Goal: Check status: Check status

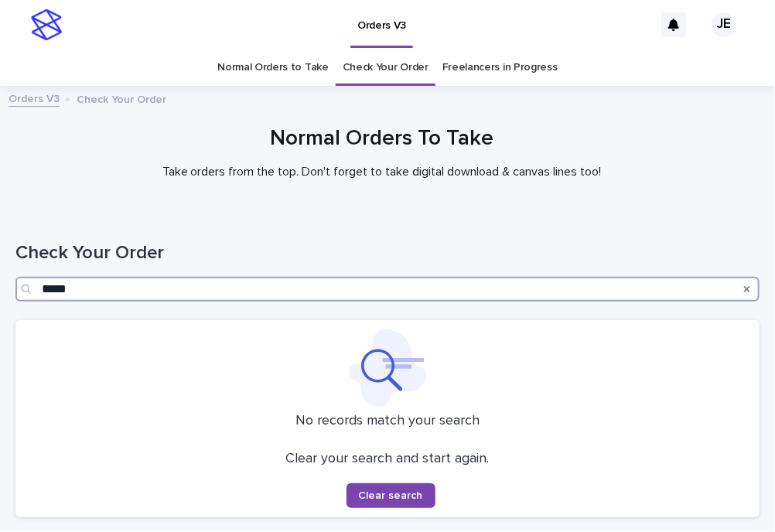
click at [257, 280] on input "*****" at bounding box center [387, 289] width 744 height 25
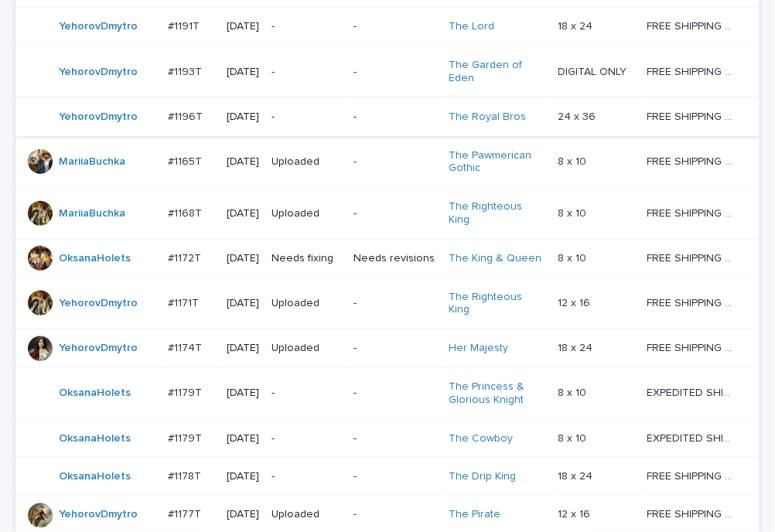
scroll to position [464, 0]
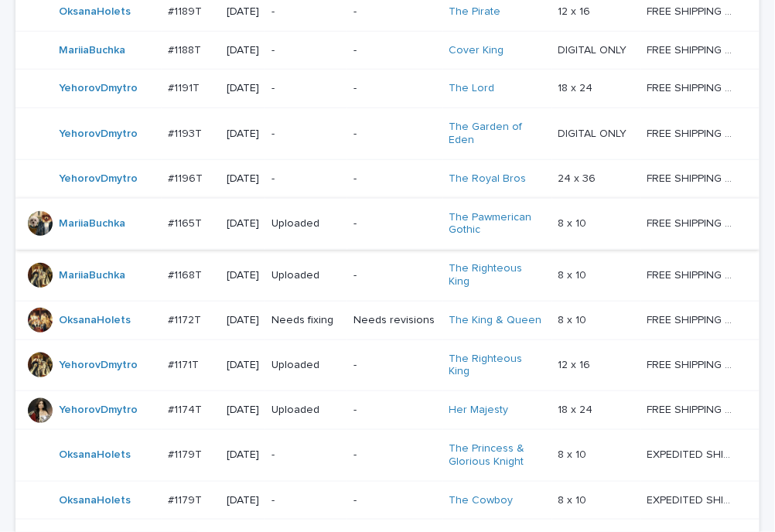
scroll to position [387, 0]
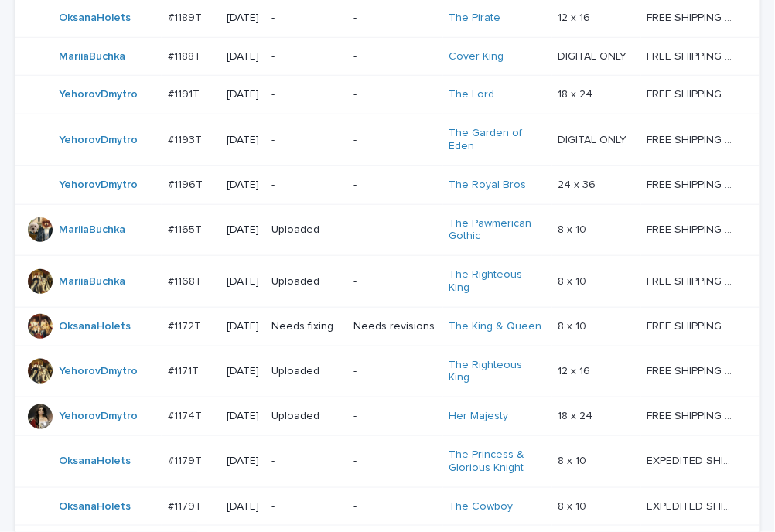
click at [305, 192] on p "-" at bounding box center [307, 185] width 70 height 13
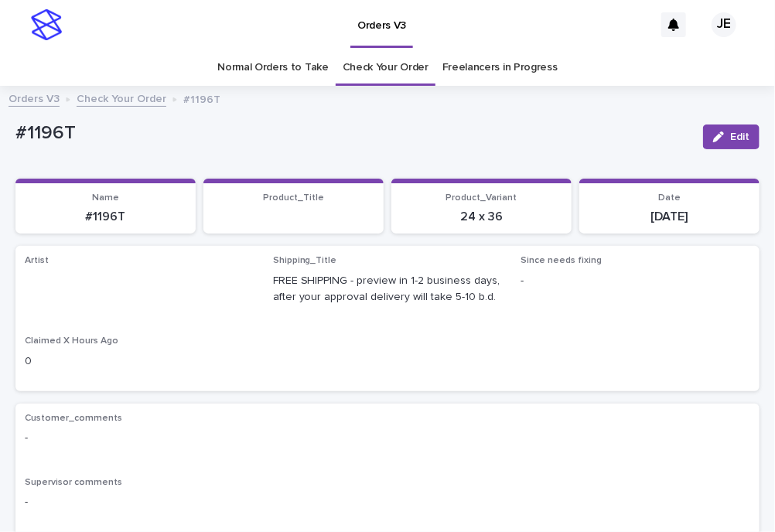
click at [120, 94] on link "Check Your Order" at bounding box center [122, 98] width 90 height 18
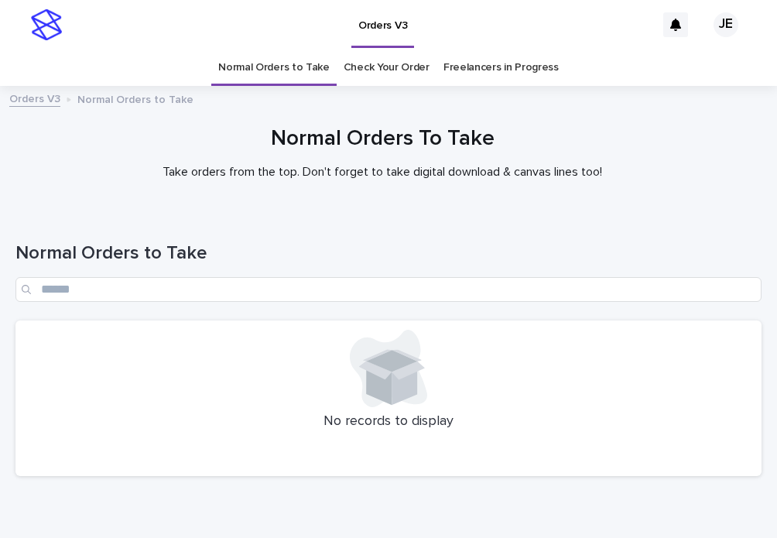
click at [150, 160] on div "Normal Orders To Take Take orders from the top. Don't forget to take digital do…" at bounding box center [383, 152] width 750 height 53
click at [528, 260] on h1 "Normal Orders to Take" at bounding box center [388, 253] width 746 height 22
click at [488, 108] on div "Orders V3 Normal Orders to Take" at bounding box center [389, 100] width 774 height 22
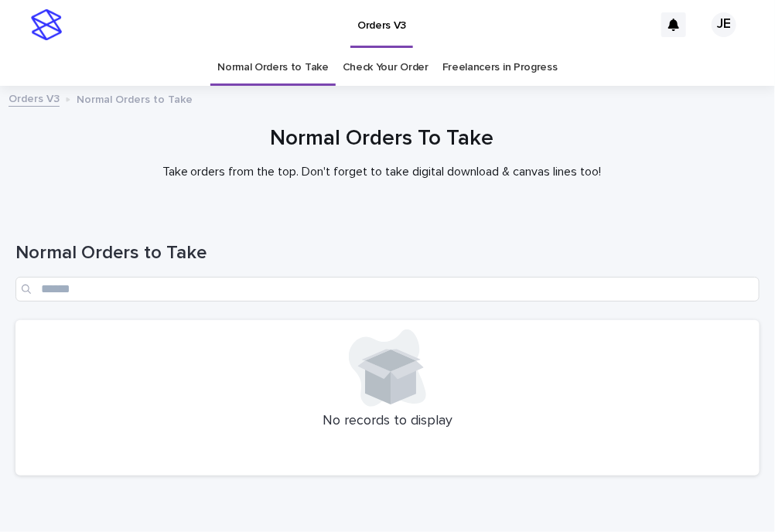
click at [0, 504] on div "Loading... Saving… Loading... Saving… Normal Orders to Take No records to displ…" at bounding box center [387, 388] width 775 height 354
